Goal: Information Seeking & Learning: Learn about a topic

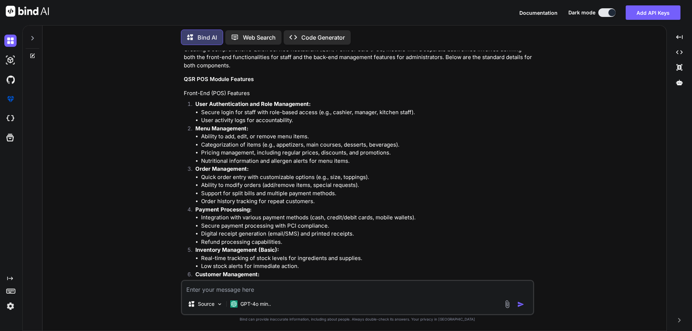
scroll to position [880, 0]
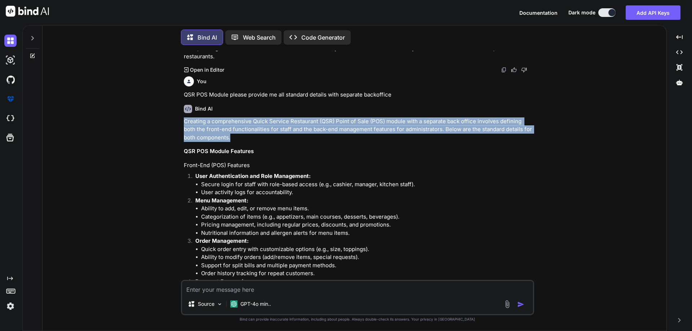
drag, startPoint x: 218, startPoint y: 139, endPoint x: 179, endPoint y: 123, distance: 41.6
click at [179, 123] on div "You backoffice is extension for QSR Bind AI It seems like you're referring to a…" at bounding box center [357, 191] width 618 height 280
click at [218, 138] on p "Creating a comprehensive Quick Service Restaurant (QSR) Point of Sale (POS) mod…" at bounding box center [358, 129] width 349 height 25
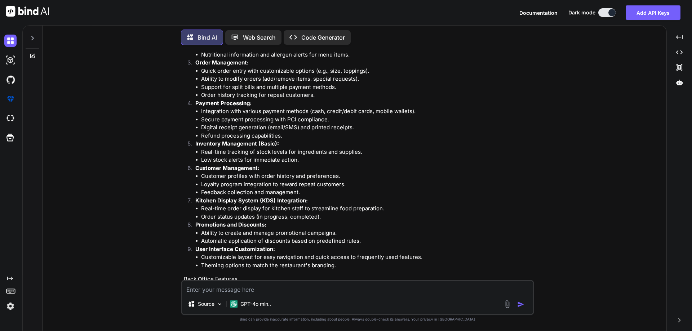
scroll to position [1061, 0]
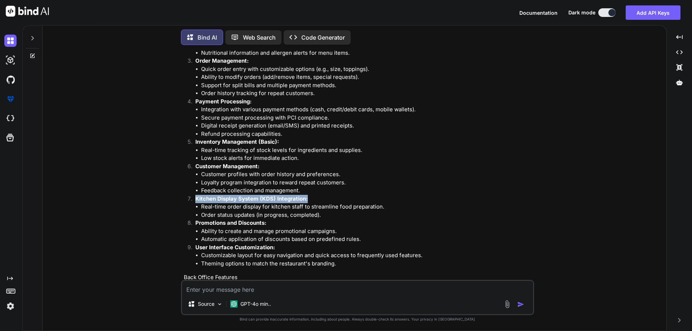
drag, startPoint x: 307, startPoint y: 200, endPoint x: 188, endPoint y: 197, distance: 118.6
click at [190, 197] on li "Kitchen Display System (KDS) Integration: Real-time order display for kitchen s…" at bounding box center [361, 207] width 343 height 25
click at [306, 201] on strong "Kitchen Display System (KDS) Integration:" at bounding box center [251, 198] width 112 height 7
drag, startPoint x: 307, startPoint y: 198, endPoint x: 184, endPoint y: 200, distance: 123.3
click at [184, 200] on ol "User Authentication and Role Management: Secure login for staff with role-based…" at bounding box center [358, 130] width 349 height 276
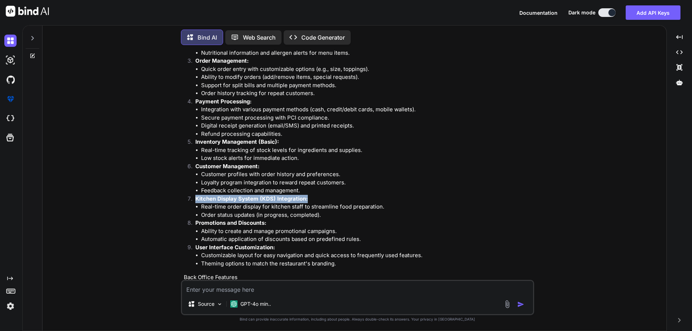
click at [197, 200] on strong "Kitchen Display System (KDS) Integration:" at bounding box center [251, 198] width 112 height 7
drag, startPoint x: 193, startPoint y: 197, endPoint x: 315, endPoint y: 201, distance: 121.5
click at [315, 201] on li "Kitchen Display System (KDS) Integration: Real-time order display for kitchen s…" at bounding box center [361, 207] width 343 height 25
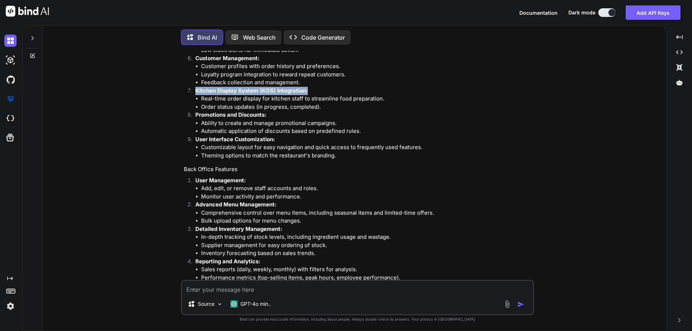
scroll to position [1133, 0]
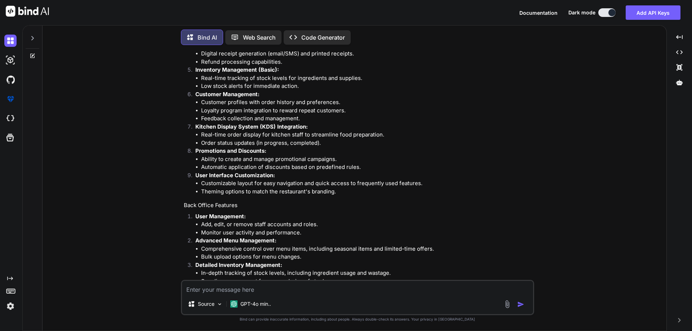
click at [259, 192] on li "Theming options to match the restaurant's branding." at bounding box center [367, 192] width 332 height 8
drag, startPoint x: 312, startPoint y: 128, endPoint x: 180, endPoint y: 128, distance: 132.6
click at [180, 128] on div "You backoffice is extension for QSR Bind AI It seems like you're referring to a…" at bounding box center [357, 191] width 618 height 280
click at [227, 155] on p "Promotions and Discounts:" at bounding box center [363, 151] width 337 height 8
click at [197, 124] on strong "Kitchen Display System (KDS) Integration:" at bounding box center [251, 126] width 112 height 7
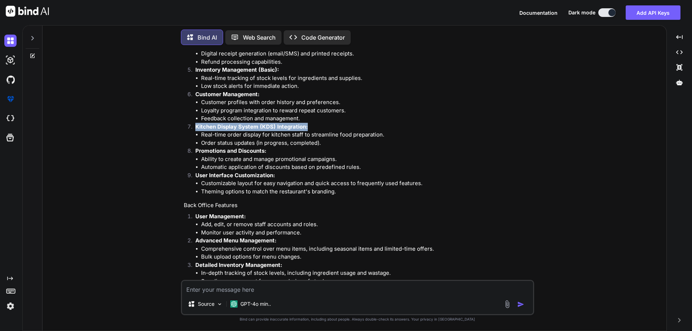
drag, startPoint x: 196, startPoint y: 126, endPoint x: 315, endPoint y: 123, distance: 119.0
click at [315, 123] on p "Kitchen Display System (KDS) Integration:" at bounding box center [363, 127] width 337 height 8
click at [286, 154] on p "Promotions and Discounts:" at bounding box center [363, 151] width 337 height 8
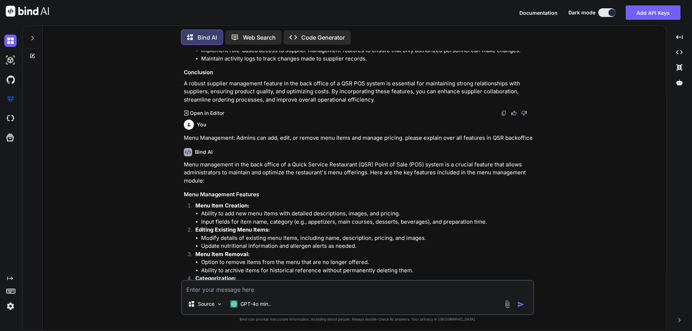
scroll to position [3223, 0]
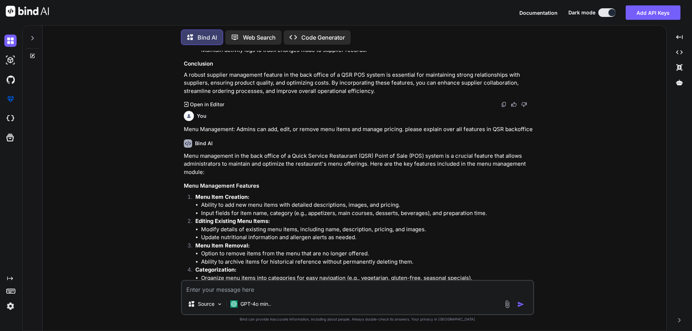
click at [421, 256] on li "Option to remove items from the menu that are no longer offered." at bounding box center [367, 254] width 332 height 8
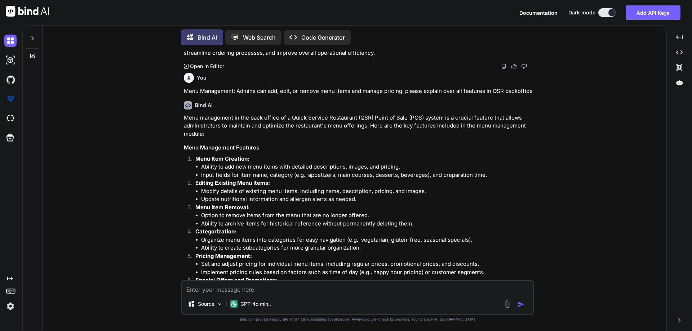
scroll to position [3259, 0]
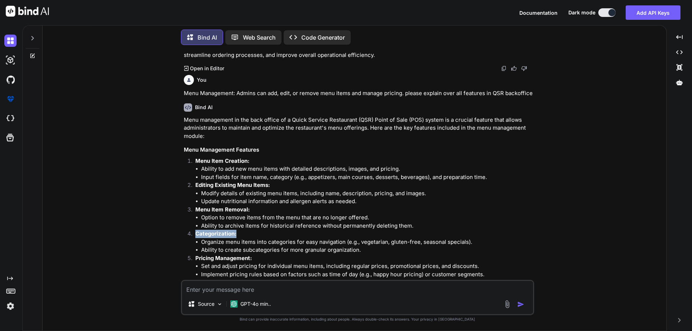
drag, startPoint x: 195, startPoint y: 234, endPoint x: 247, endPoint y: 234, distance: 52.3
click at [247, 234] on li "Categorization: Organize menu items into categories for easy navigation (e.g., …" at bounding box center [361, 242] width 343 height 25
click at [244, 234] on p "Categorization:" at bounding box center [363, 234] width 337 height 8
drag, startPoint x: 242, startPoint y: 234, endPoint x: 187, endPoint y: 233, distance: 55.1
click at [190, 233] on li "Categorization: Organize menu items into categories for easy navigation (e.g., …" at bounding box center [361, 242] width 343 height 25
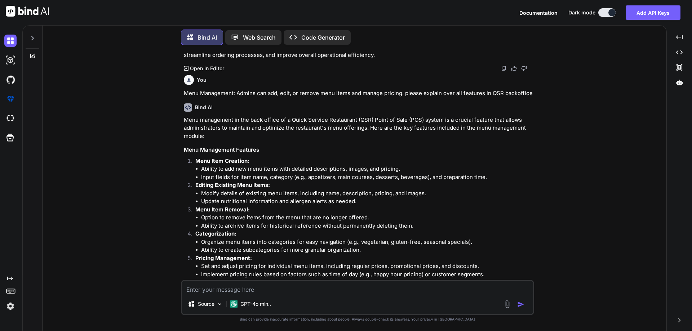
click at [224, 238] on li "Organize menu items into categories for easy navigation (e.g., vegetarian, glut…" at bounding box center [367, 242] width 332 height 8
drag, startPoint x: 241, startPoint y: 237, endPoint x: 191, endPoint y: 234, distance: 50.5
click at [191, 234] on li "Categorization: Organize menu items into categories for easy navigation (e.g., …" at bounding box center [361, 242] width 343 height 25
click at [230, 240] on li "Organize menu items into categories for easy navigation (e.g., vegetarian, glut…" at bounding box center [367, 242] width 332 height 8
drag, startPoint x: 244, startPoint y: 236, endPoint x: 191, endPoint y: 235, distance: 53.0
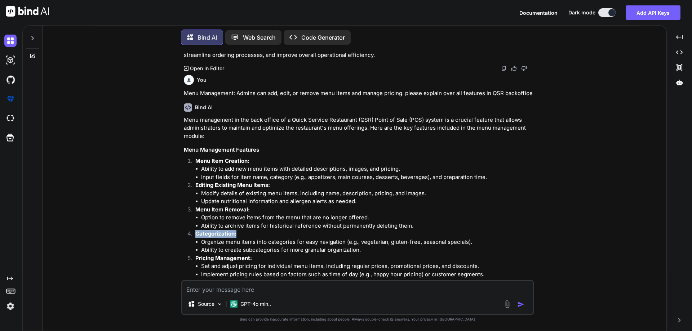
click at [191, 235] on li "Categorization: Organize menu items into categories for easy navigation (e.g., …" at bounding box center [361, 242] width 343 height 25
drag, startPoint x: 250, startPoint y: 209, endPoint x: 172, endPoint y: 210, distance: 78.2
click at [172, 210] on div "You backoffice is extension for QSR Bind AI It seems like you're referring to a…" at bounding box center [357, 191] width 618 height 280
click at [247, 232] on p "Categorization:" at bounding box center [363, 234] width 337 height 8
drag, startPoint x: 247, startPoint y: 232, endPoint x: 184, endPoint y: 234, distance: 62.7
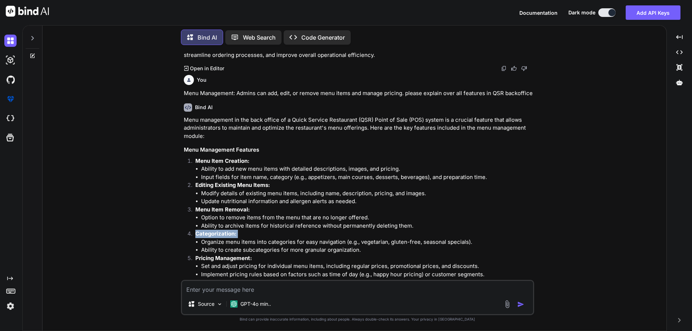
click at [240, 237] on p "Categorization:" at bounding box center [363, 234] width 337 height 8
drag, startPoint x: 244, startPoint y: 235, endPoint x: 172, endPoint y: 232, distance: 71.8
click at [172, 232] on div "You backoffice is extension for QSR Bind AI It seems like you're referring to a…" at bounding box center [357, 191] width 618 height 280
drag, startPoint x: 249, startPoint y: 210, endPoint x: 176, endPoint y: 213, distance: 73.6
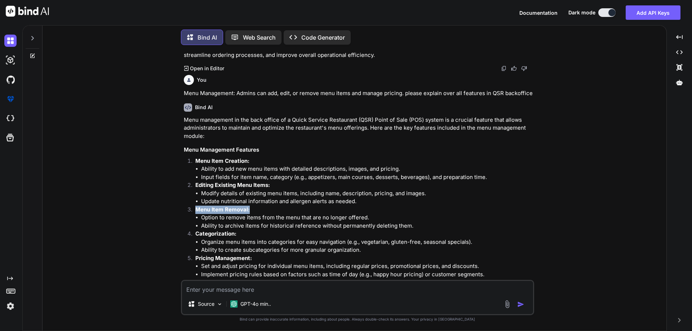
click at [177, 211] on div "You backoffice is extension for QSR Bind AI It seems like you're referring to a…" at bounding box center [357, 191] width 618 height 280
click at [236, 235] on p "Categorization:" at bounding box center [363, 234] width 337 height 8
drag, startPoint x: 241, startPoint y: 235, endPoint x: 183, endPoint y: 233, distance: 58.1
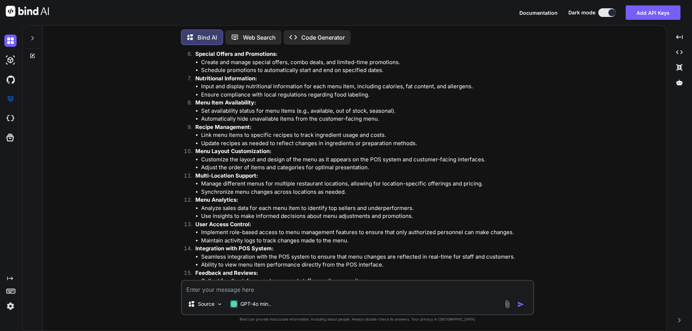
scroll to position [3547, 0]
